Goal: Task Accomplishment & Management: Manage account settings

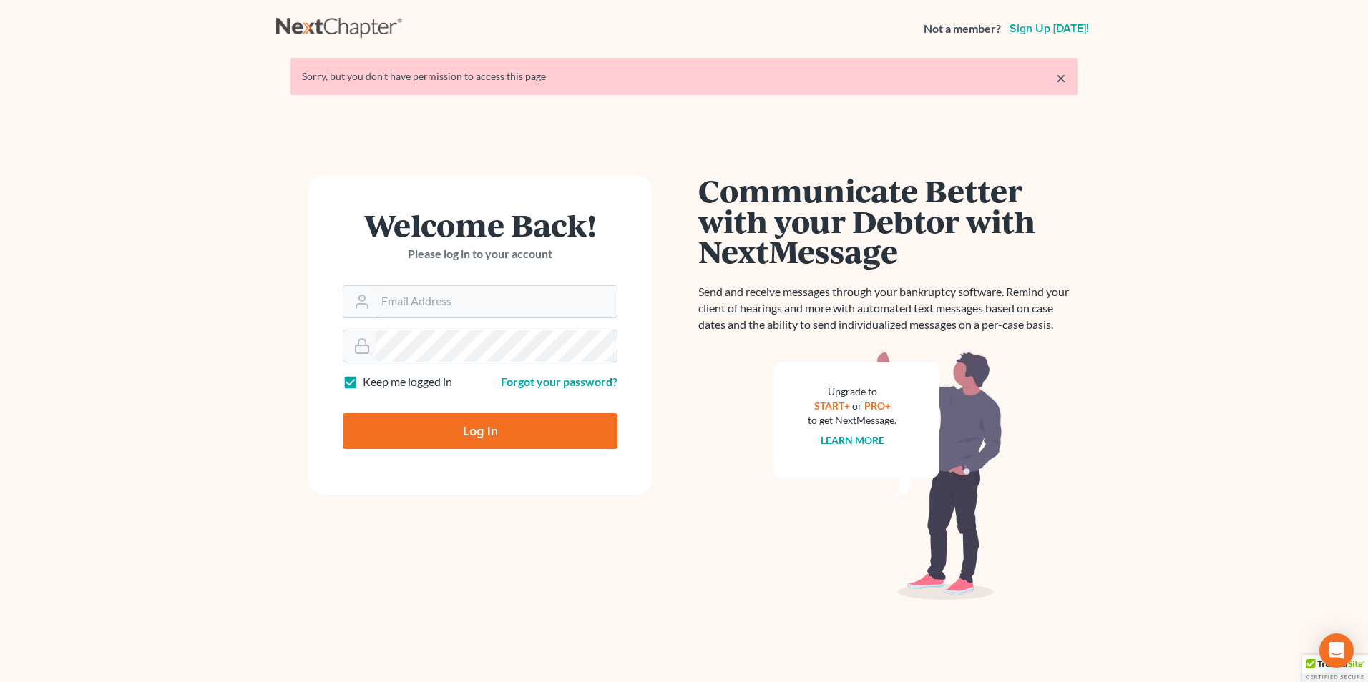
type input "[PERSON_NAME][EMAIL_ADDRESS][DOMAIN_NAME]"
click at [489, 443] on input "Log In" at bounding box center [480, 431] width 275 height 36
type input "Thinking..."
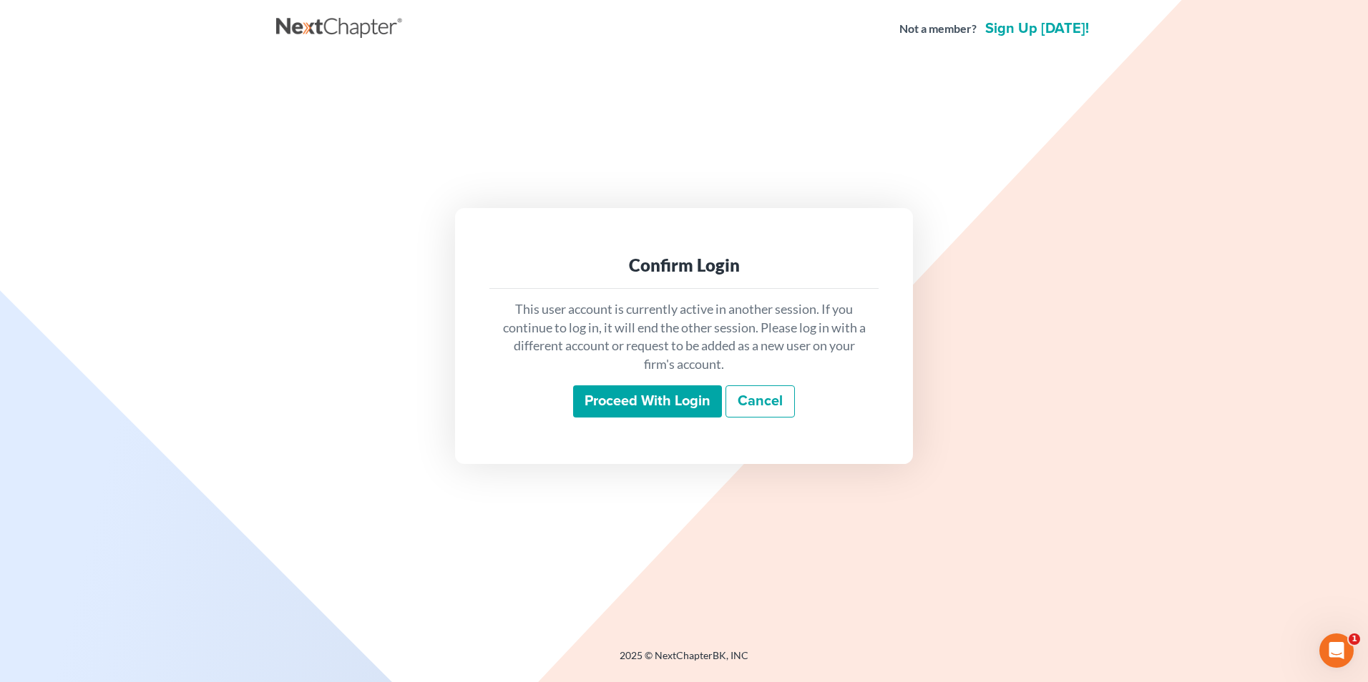
click at [680, 406] on input "Proceed with login" at bounding box center [647, 402] width 149 height 33
